Goal: Task Accomplishment & Management: Complete application form

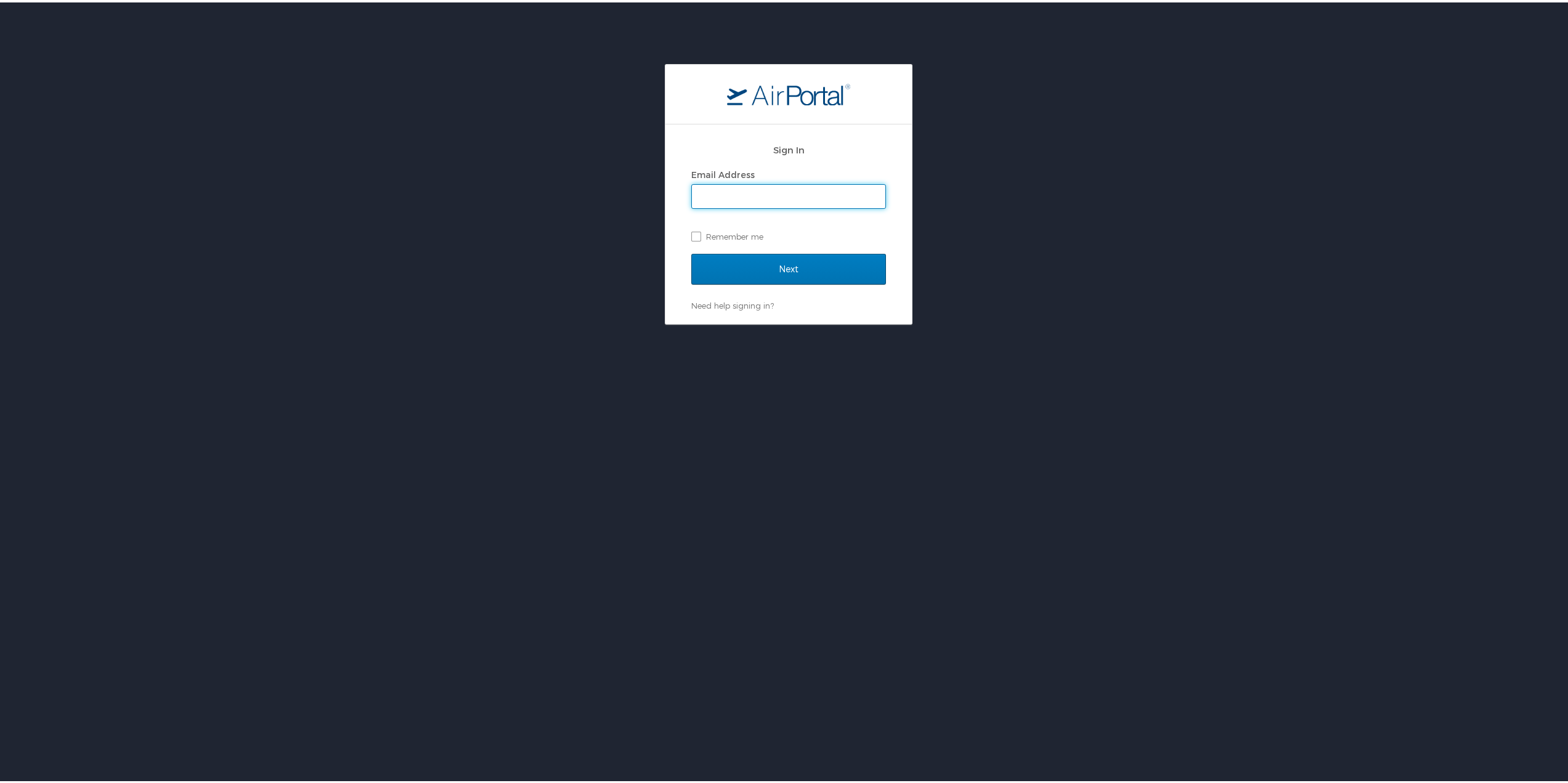
type input "[EMAIL_ADDRESS][DOMAIN_NAME]"
click at [766, 267] on input "Next" at bounding box center [788, 267] width 195 height 31
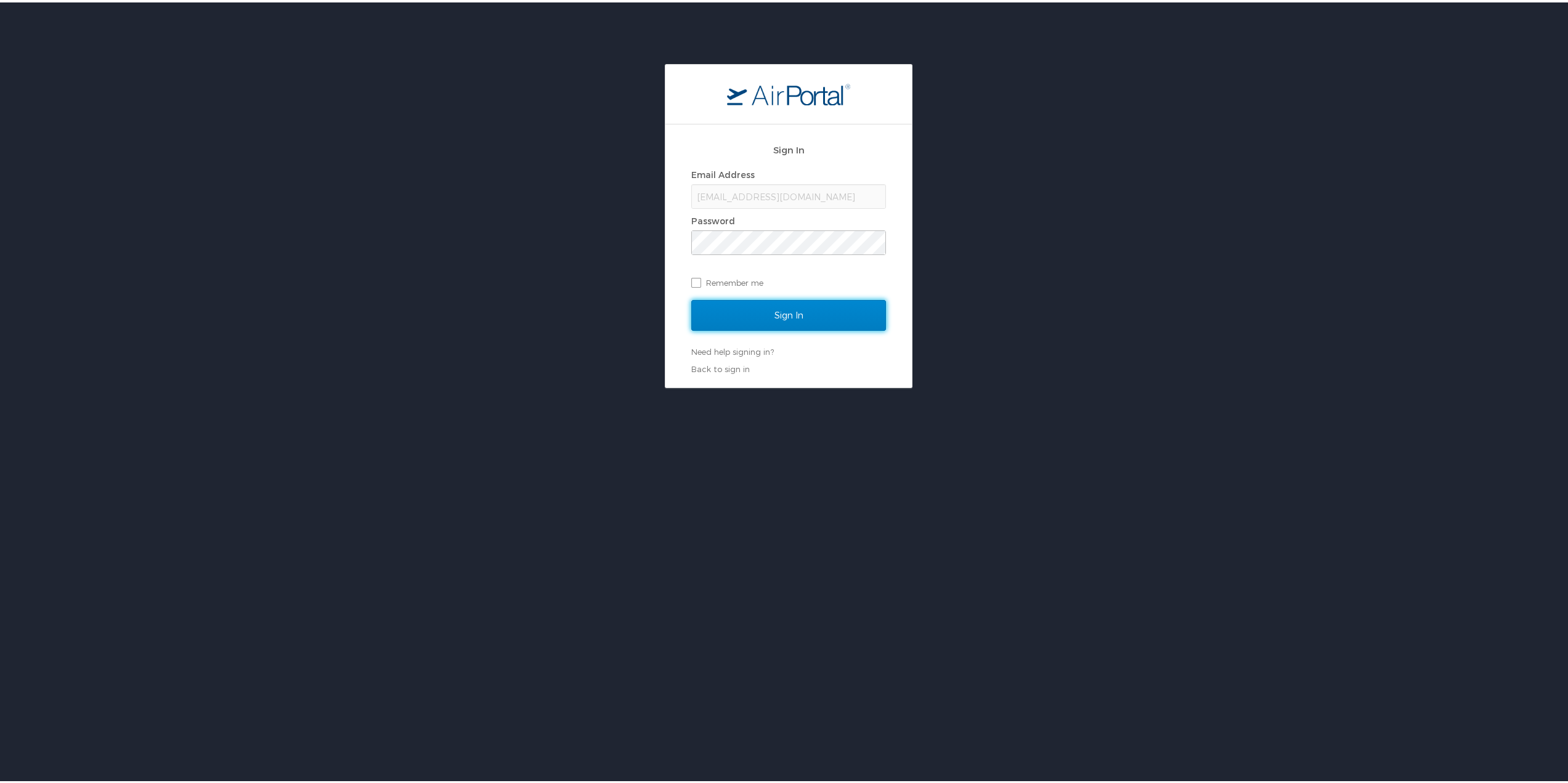
click at [816, 317] on input "Sign In" at bounding box center [788, 313] width 195 height 31
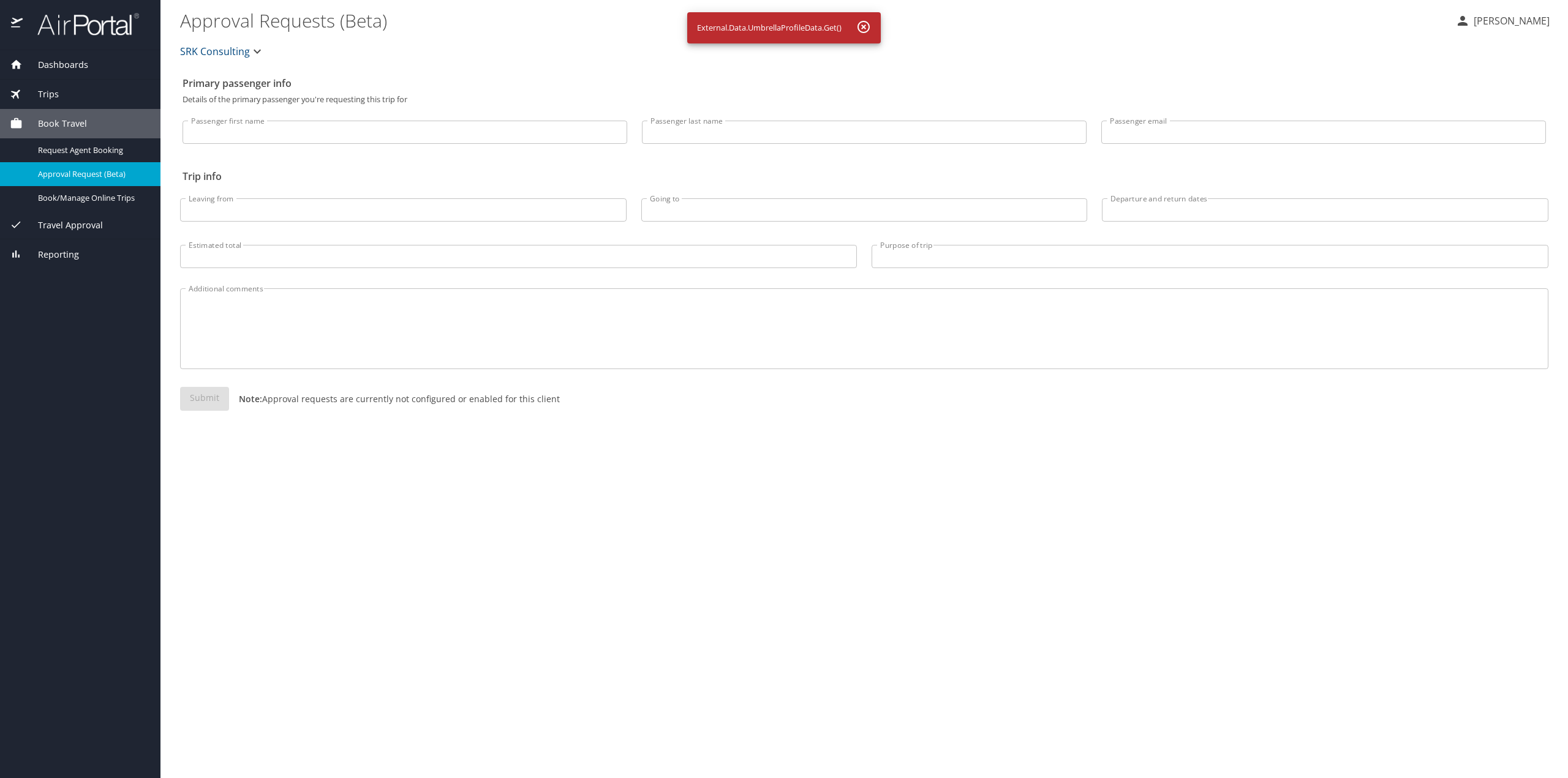
click at [762, 566] on div "Primary passenger info Details of the primary passenger you're requesting this …" at bounding box center [864, 424] width 1368 height 707
